Goal: Navigation & Orientation: Find specific page/section

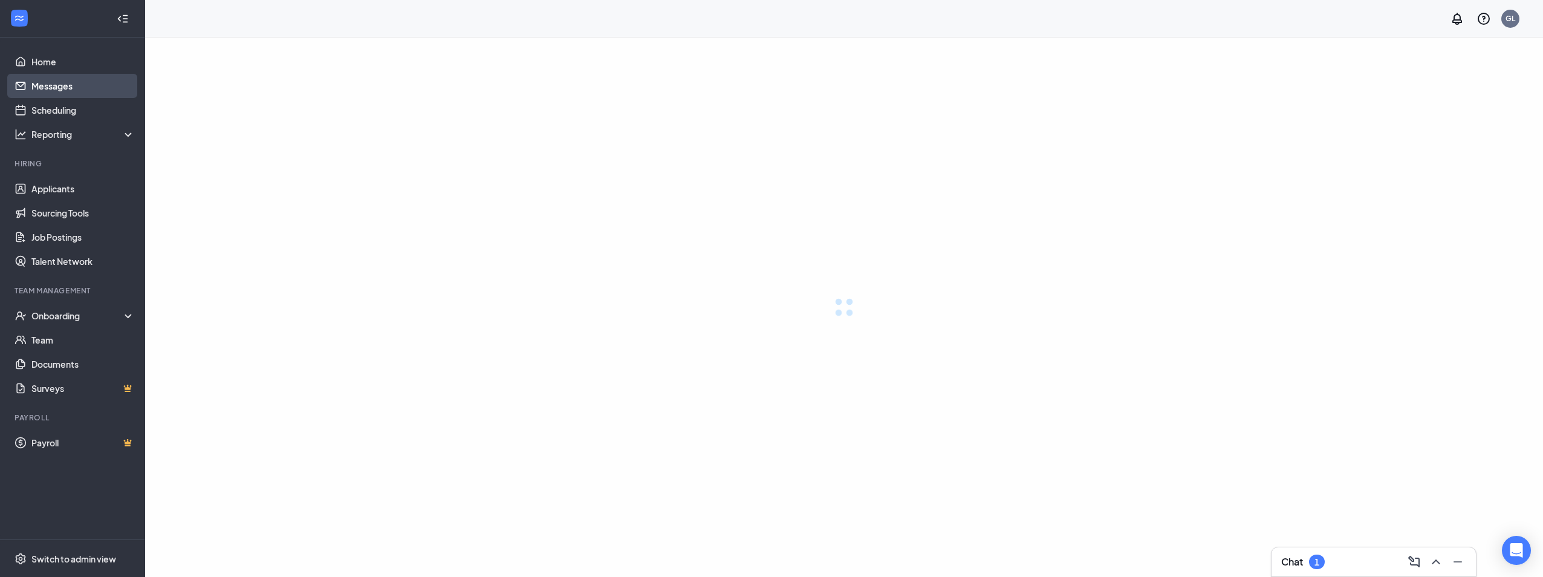
click at [47, 88] on link "Messages" at bounding box center [82, 86] width 103 height 24
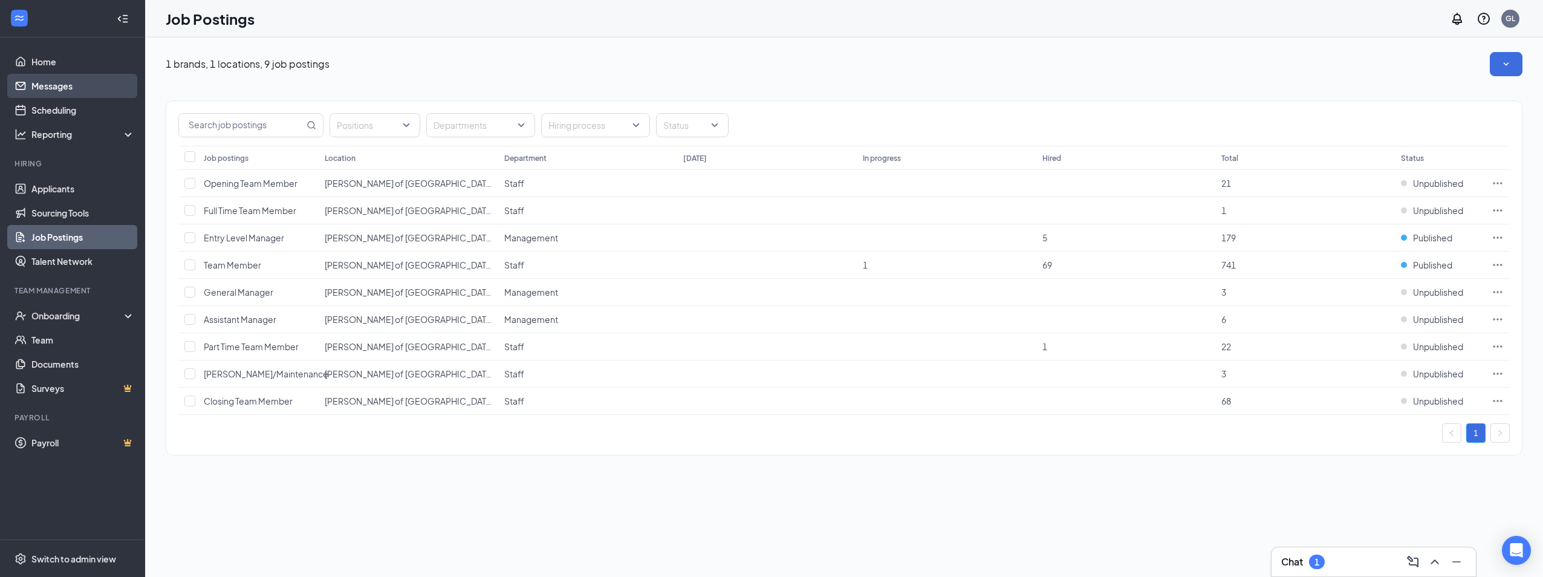
click at [43, 81] on link "Messages" at bounding box center [82, 86] width 103 height 24
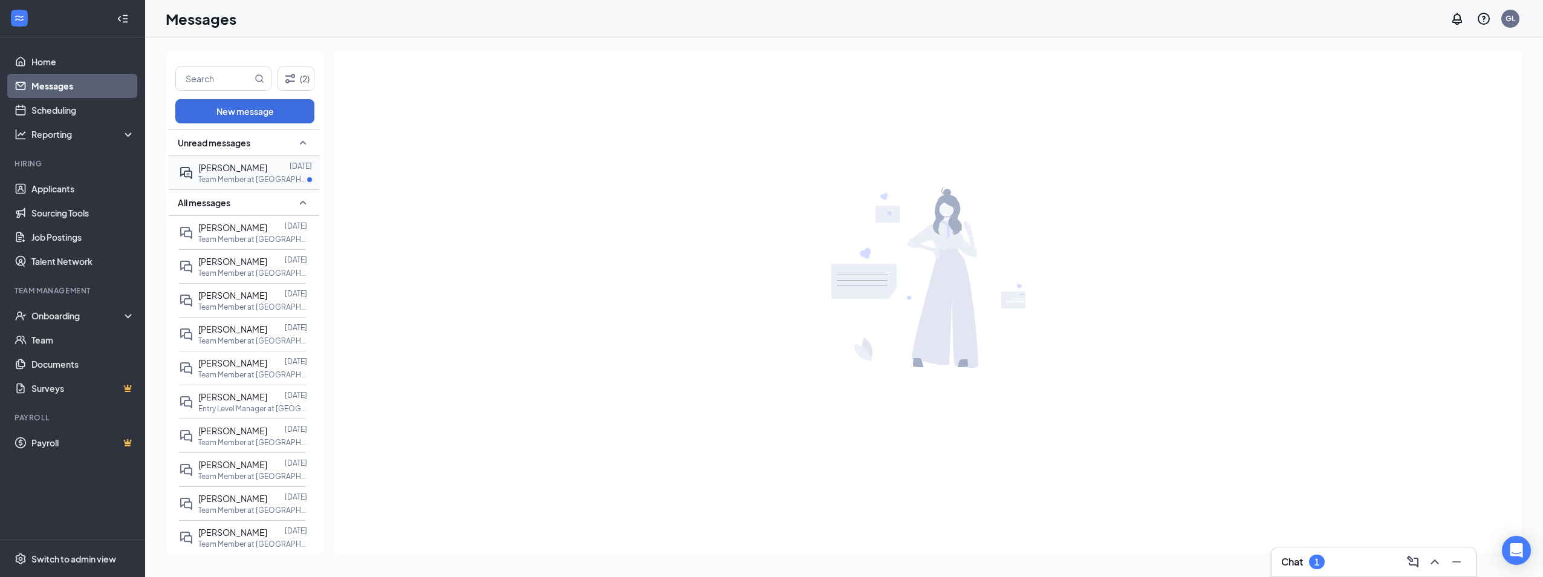
click at [227, 168] on span "[PERSON_NAME]" at bounding box center [232, 167] width 69 height 11
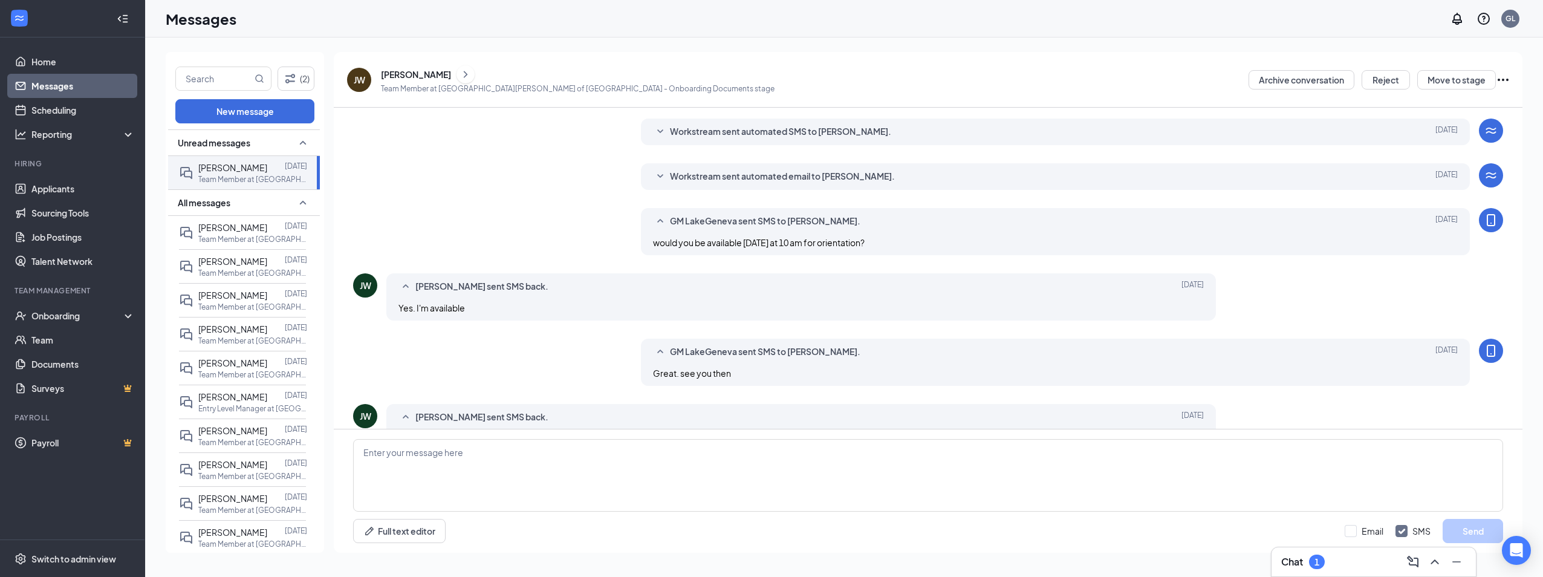
scroll to position [148, 0]
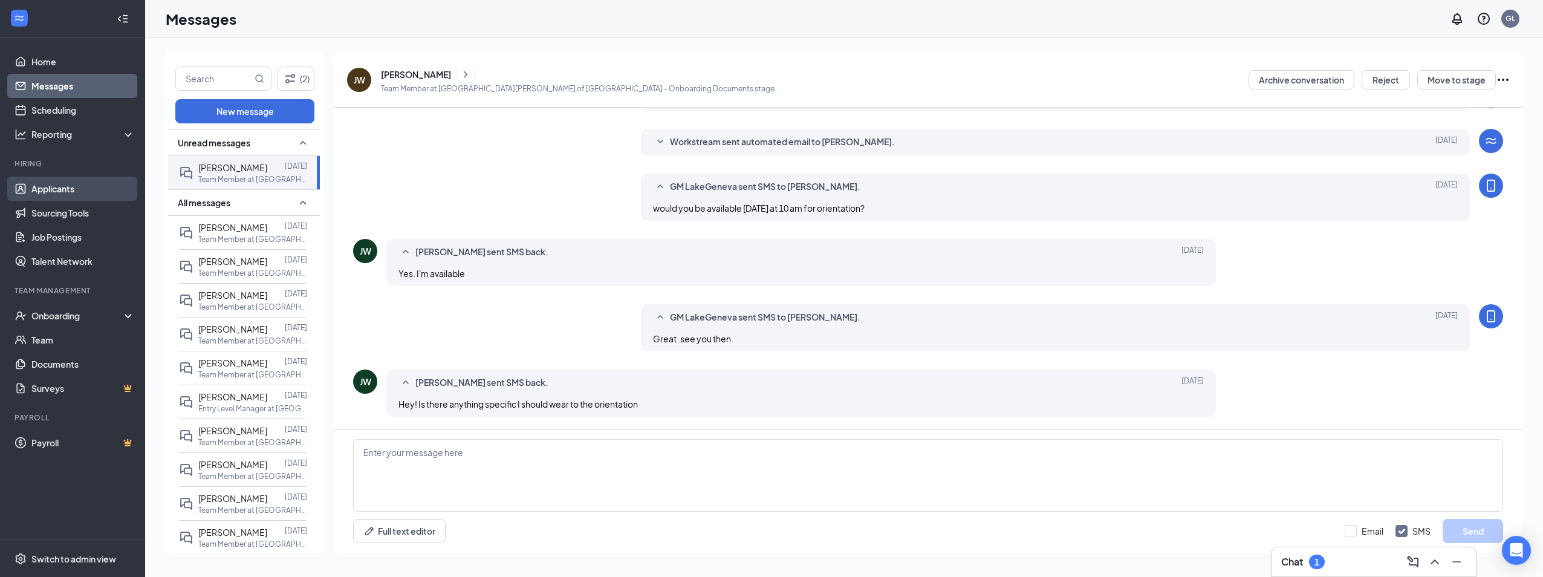
click at [54, 180] on link "Applicants" at bounding box center [82, 189] width 103 height 24
